Goal: Information Seeking & Learning: Learn about a topic

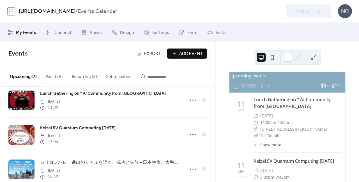
scroll to position [8, 0]
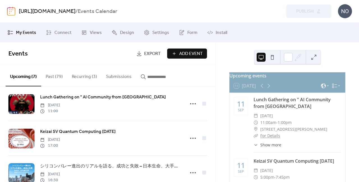
click at [59, 75] on button "Past (79)" at bounding box center [54, 75] width 26 height 21
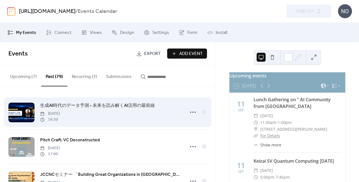
click at [127, 104] on span "生成AI時代のデータ予測 - 未来を読み解くAI活用の最前線" at bounding box center [97, 105] width 115 height 7
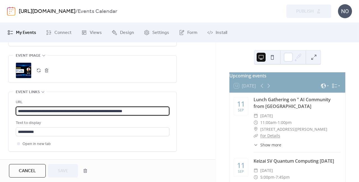
drag, startPoint x: 160, startPoint y: 112, endPoint x: 5, endPoint y: 107, distance: 155.0
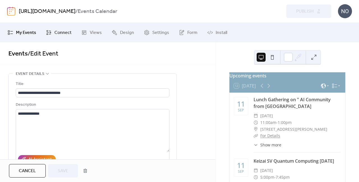
click at [61, 35] on span "Connect" at bounding box center [62, 32] width 17 height 7
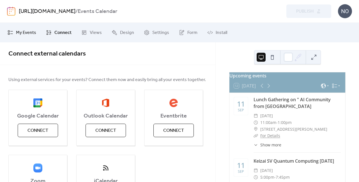
click at [31, 31] on span "My Events" at bounding box center [26, 32] width 20 height 7
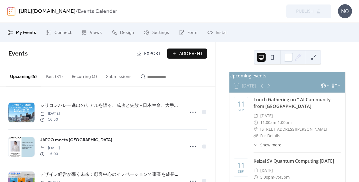
click at [29, 75] on button "Upcoming (5)" at bounding box center [24, 75] width 36 height 21
click at [57, 78] on button "Past (81)" at bounding box center [54, 75] width 26 height 21
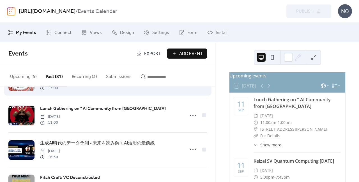
scroll to position [32, 0]
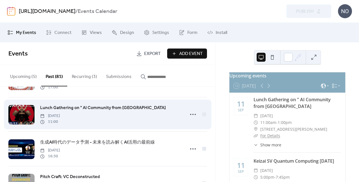
click at [116, 109] on span "Lunch Gathering on " AI Community from [GEOGRAPHIC_DATA]" at bounding box center [103, 108] width 126 height 7
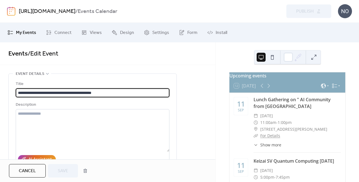
click at [22, 31] on span "My Events" at bounding box center [26, 32] width 20 height 7
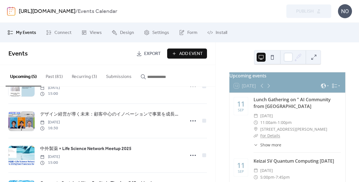
scroll to position [60, 0]
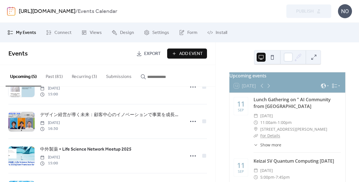
click at [57, 77] on button "Past (81)" at bounding box center [54, 75] width 26 height 21
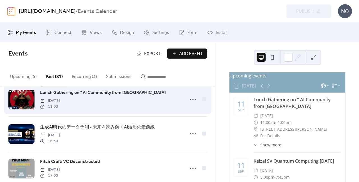
scroll to position [64, 0]
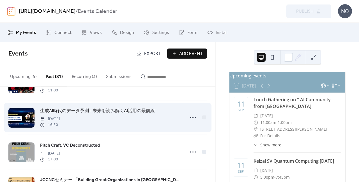
click at [167, 113] on div "生成AI時代のデータ予測 - 未来を読み解くAI活用の最前線 [DATE] 16:30" at bounding box center [111, 117] width 142 height 20
click at [152, 109] on span "生成AI時代のデータ予測 - 未来を読み解くAI活用の最前線" at bounding box center [97, 111] width 115 height 7
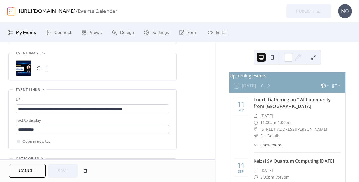
scroll to position [285, 0]
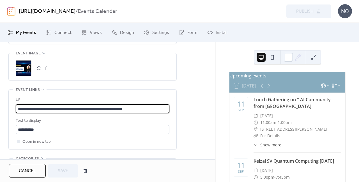
drag, startPoint x: 161, startPoint y: 106, endPoint x: 16, endPoint y: 104, distance: 145.1
click at [16, 104] on input "**********" at bounding box center [93, 108] width 154 height 9
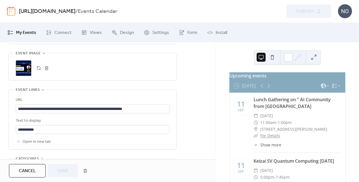
click at [28, 67] on div ";" at bounding box center [24, 68] width 16 height 16
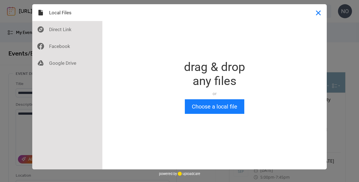
click at [318, 10] on button "Close" at bounding box center [318, 12] width 17 height 17
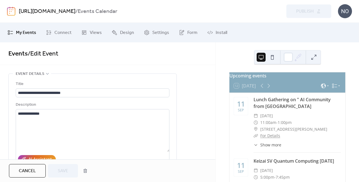
click at [28, 35] on span "My Events" at bounding box center [26, 32] width 20 height 7
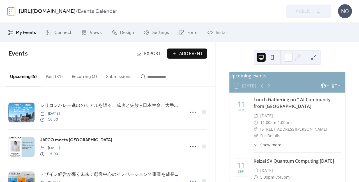
click at [52, 75] on button "Past (81)" at bounding box center [54, 75] width 26 height 21
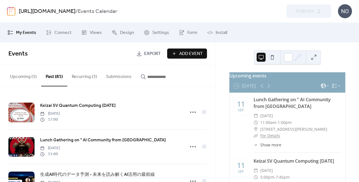
click at [22, 74] on button "Upcoming (5)" at bounding box center [24, 75] width 36 height 21
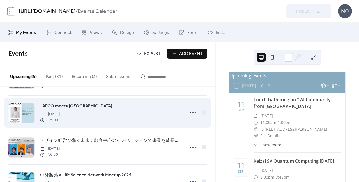
scroll to position [17, 0]
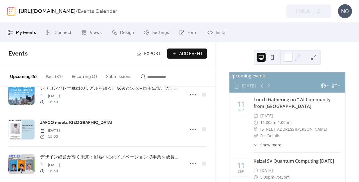
click at [49, 75] on button "Past (81)" at bounding box center [54, 75] width 26 height 21
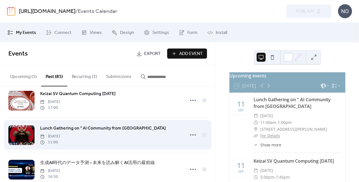
scroll to position [12, 0]
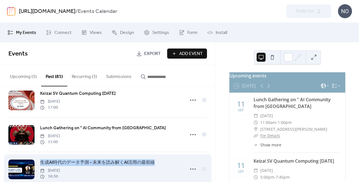
drag, startPoint x: 162, startPoint y: 162, endPoint x: 62, endPoint y: 156, distance: 100.1
click at [62, 156] on div "生成AI時代のデータ予測 - 未来を読み解くAI活用の最前線 [DATE] 16:30" at bounding box center [107, 169] width 199 height 34
copy span "生成AI時代のデータ予測 - 未来を読み解くAI活用の最前線"
